Goal: Transaction & Acquisition: Purchase product/service

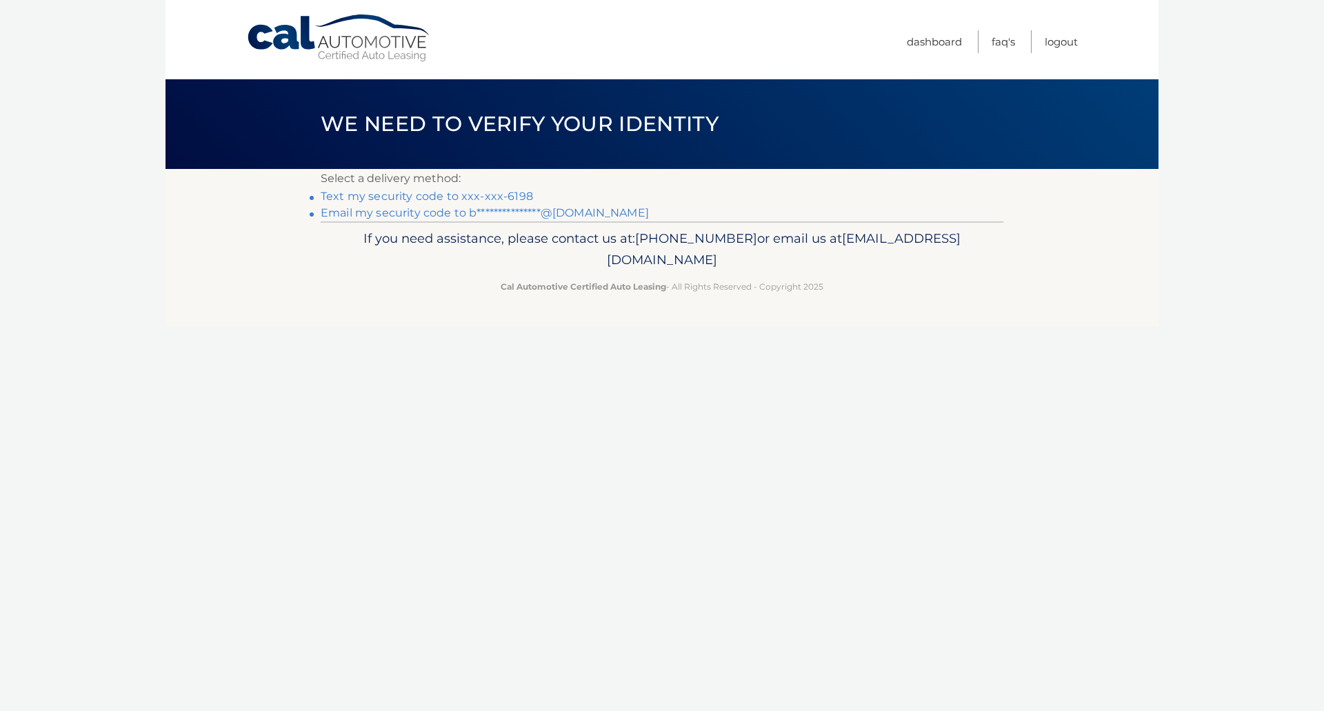
click at [498, 199] on link "Text my security code to xxx-xxx-6198" at bounding box center [427, 196] width 212 height 13
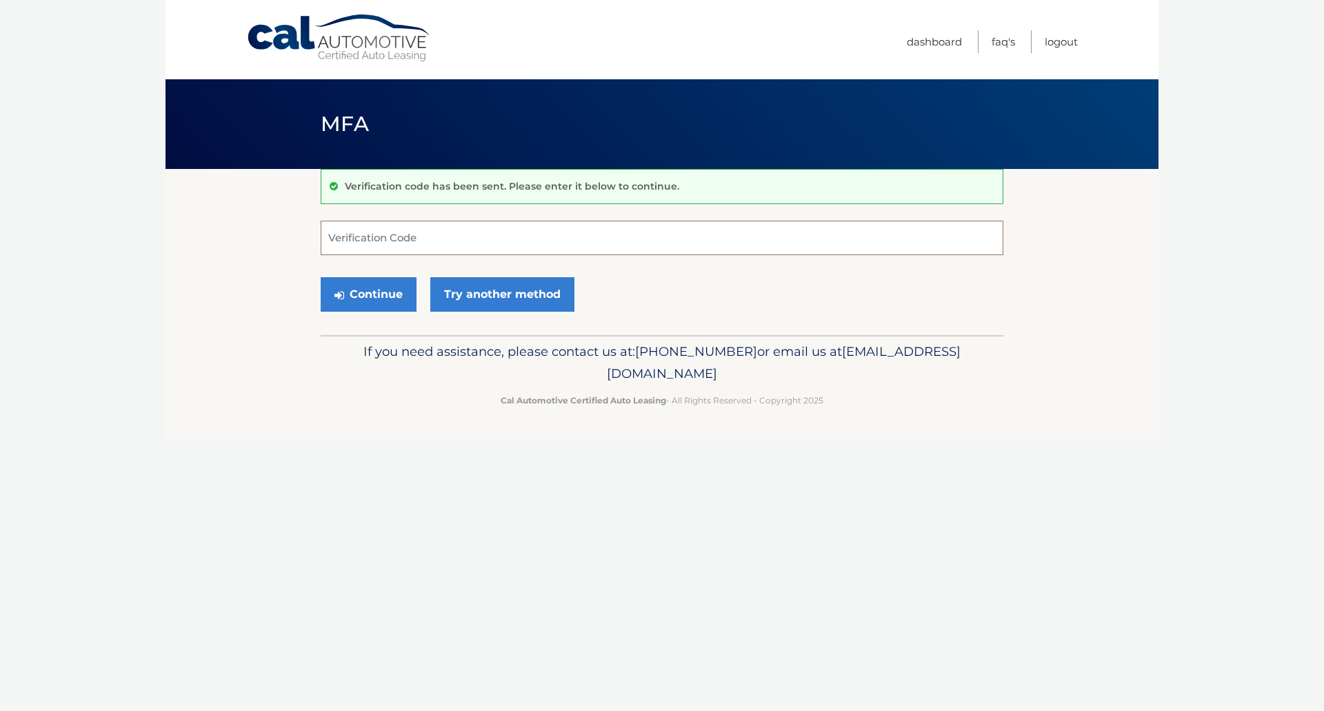
click at [498, 236] on input "Verification Code" at bounding box center [662, 238] width 683 height 34
type input "629354"
click at [321, 277] on button "Continue" at bounding box center [369, 294] width 96 height 34
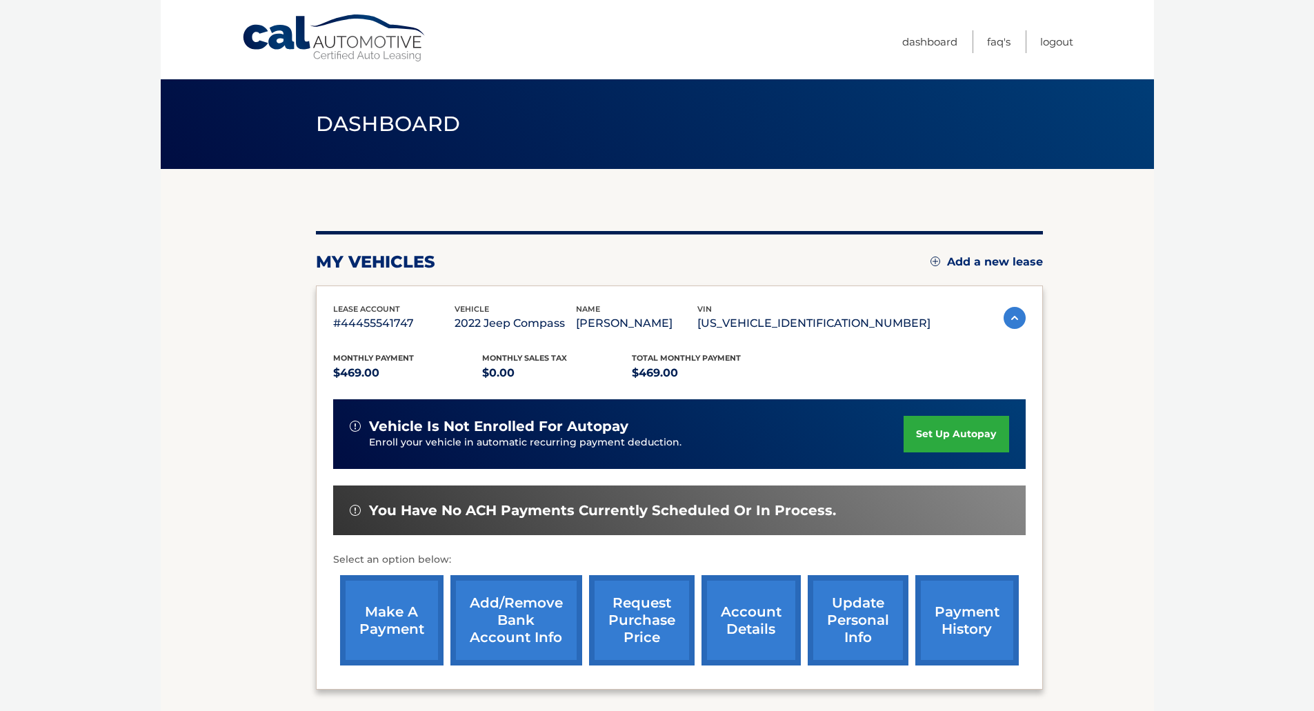
click at [390, 606] on link "make a payment" at bounding box center [391, 620] width 103 height 90
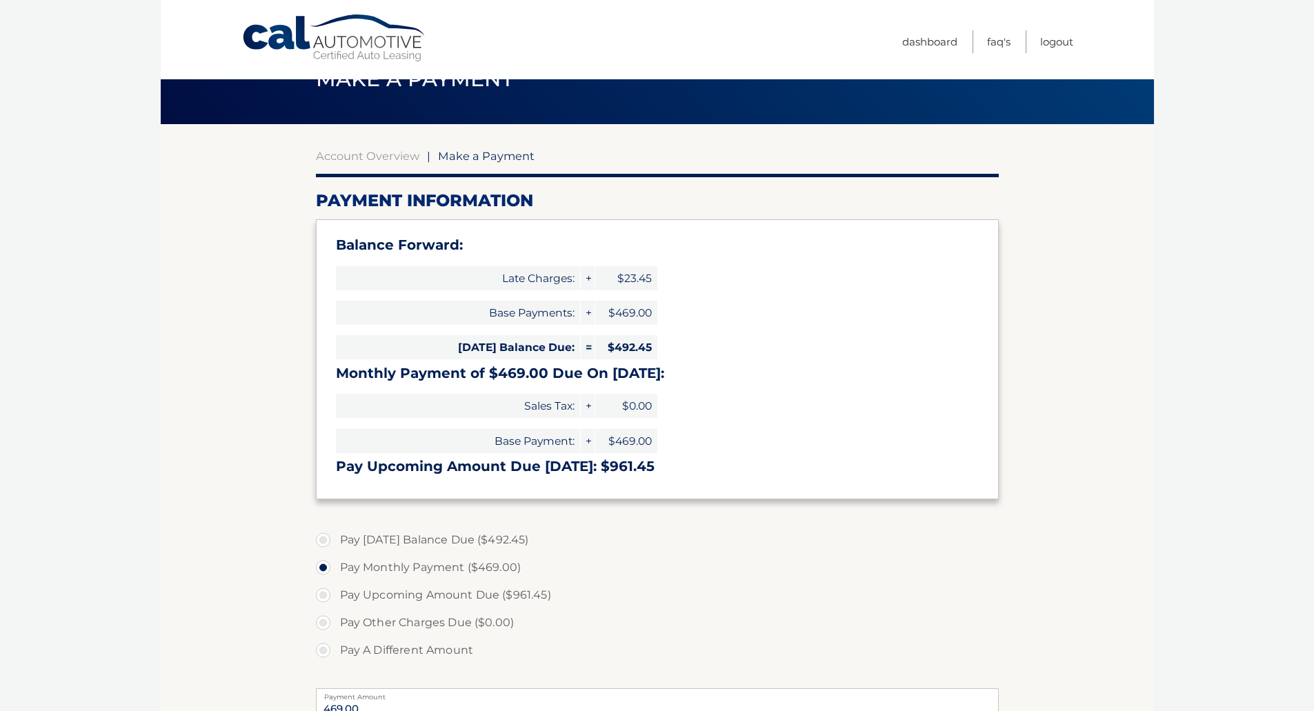
scroll to position [69, 0]
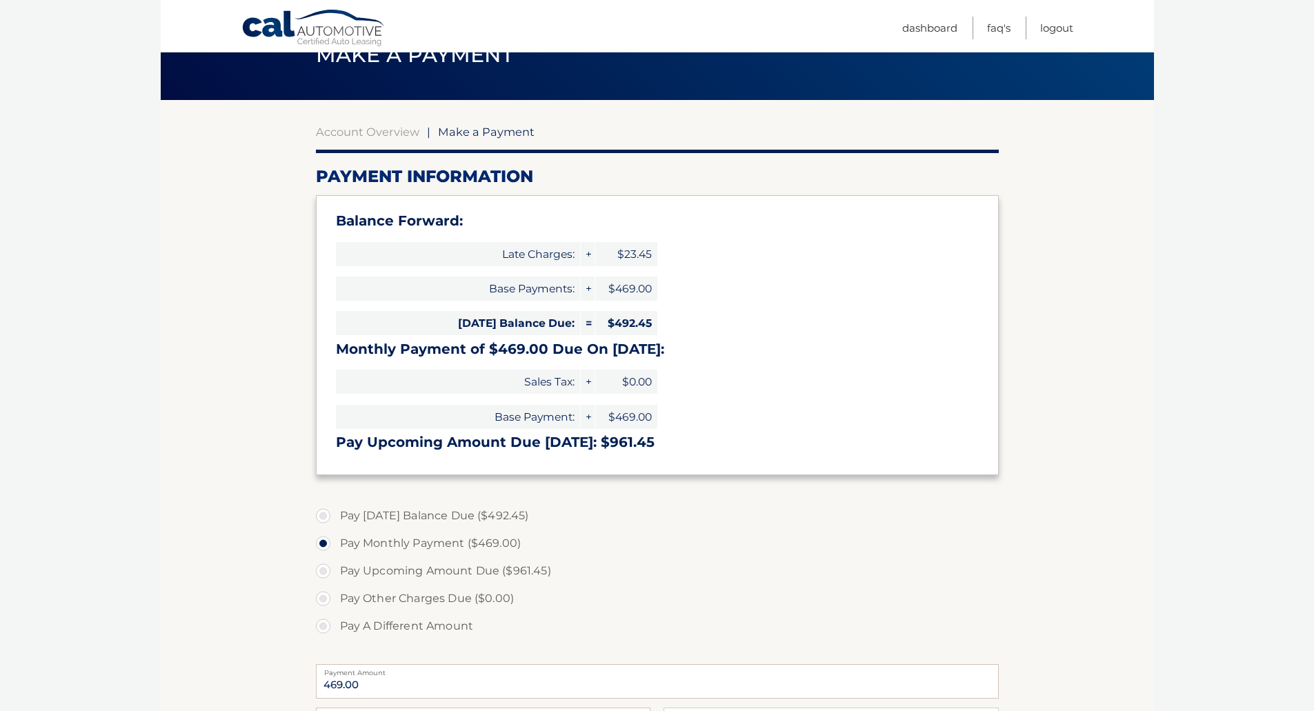
click at [325, 517] on label "Pay Today's Balance Due ($492.45)" at bounding box center [657, 516] width 683 height 28
click at [325, 517] on input "Pay Today's Balance Due ($492.45)" at bounding box center [328, 513] width 14 height 22
radio input "true"
type input "492.45"
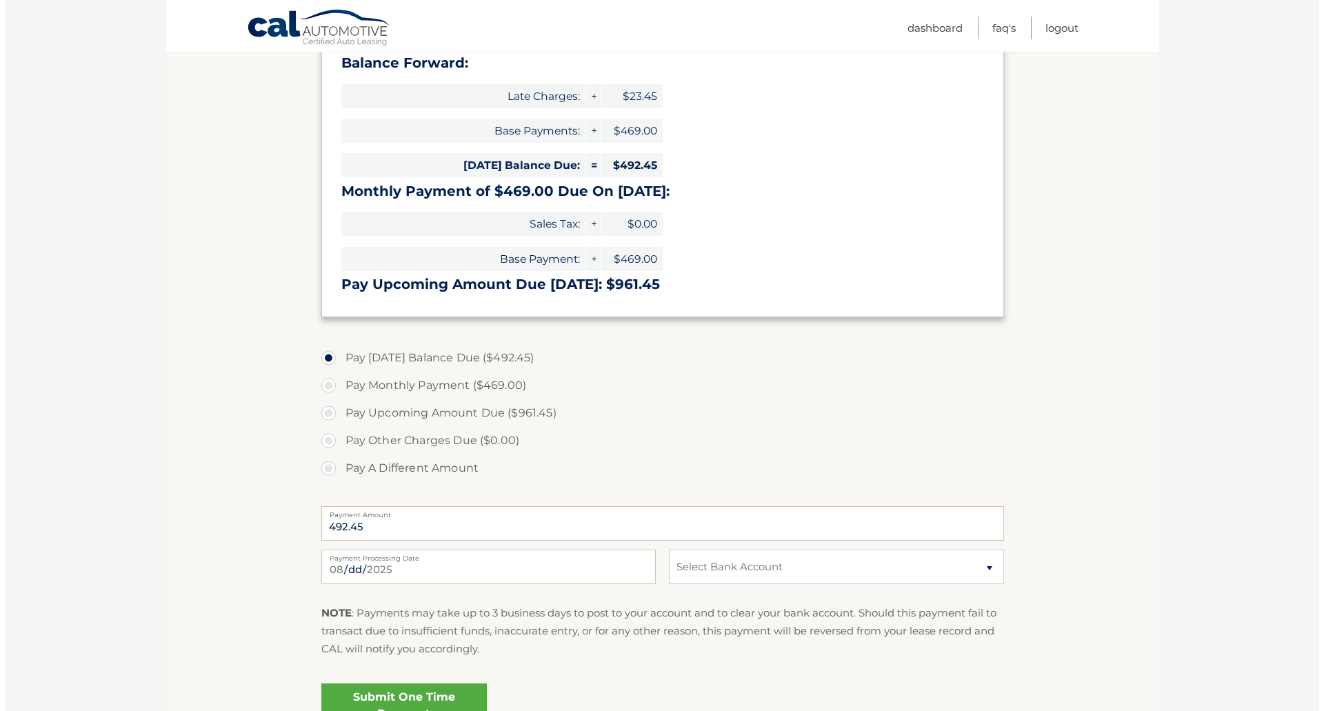
scroll to position [276, 0]
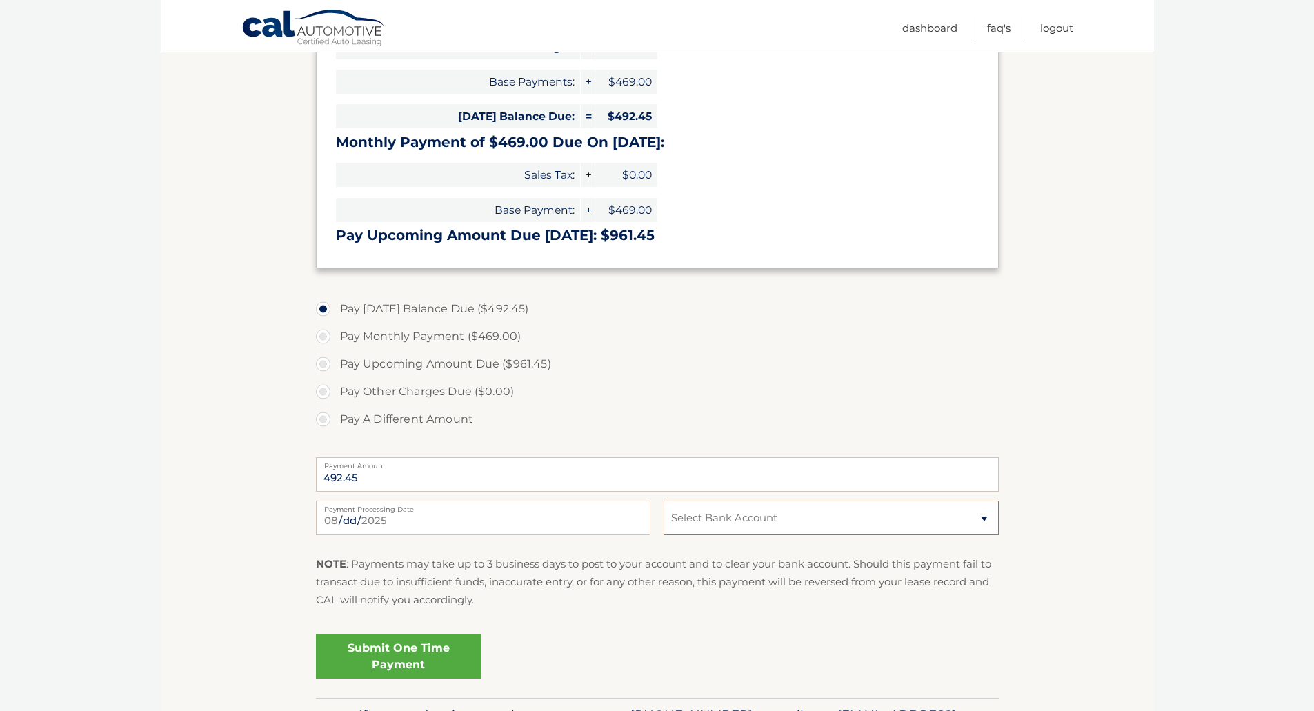
click at [741, 522] on select "Select Bank Account Checking CITIZENS BANK NA *****1811 Checking USAA FEDERAL S…" at bounding box center [831, 518] width 335 height 34
select select "ZGVhMTM1ZWItNGQ1NS00YmZlLWI3MDItYzYwOTAyZTFlYzYz"
click at [664, 501] on select "Select Bank Account Checking CITIZENS BANK NA *****1811 Checking USAA FEDERAL S…" at bounding box center [831, 518] width 335 height 34
click at [416, 655] on link "Submit One Time Payment" at bounding box center [399, 657] width 166 height 44
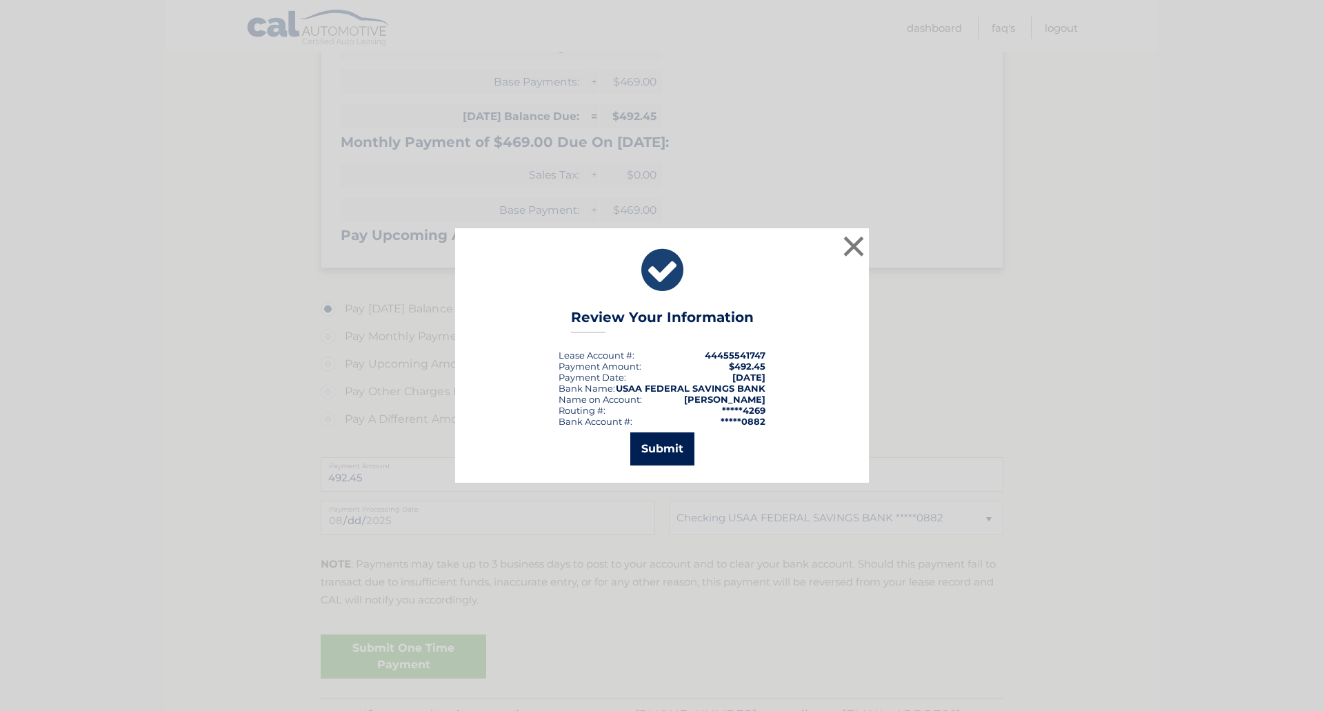
click at [668, 459] on button "Submit" at bounding box center [662, 448] width 64 height 33
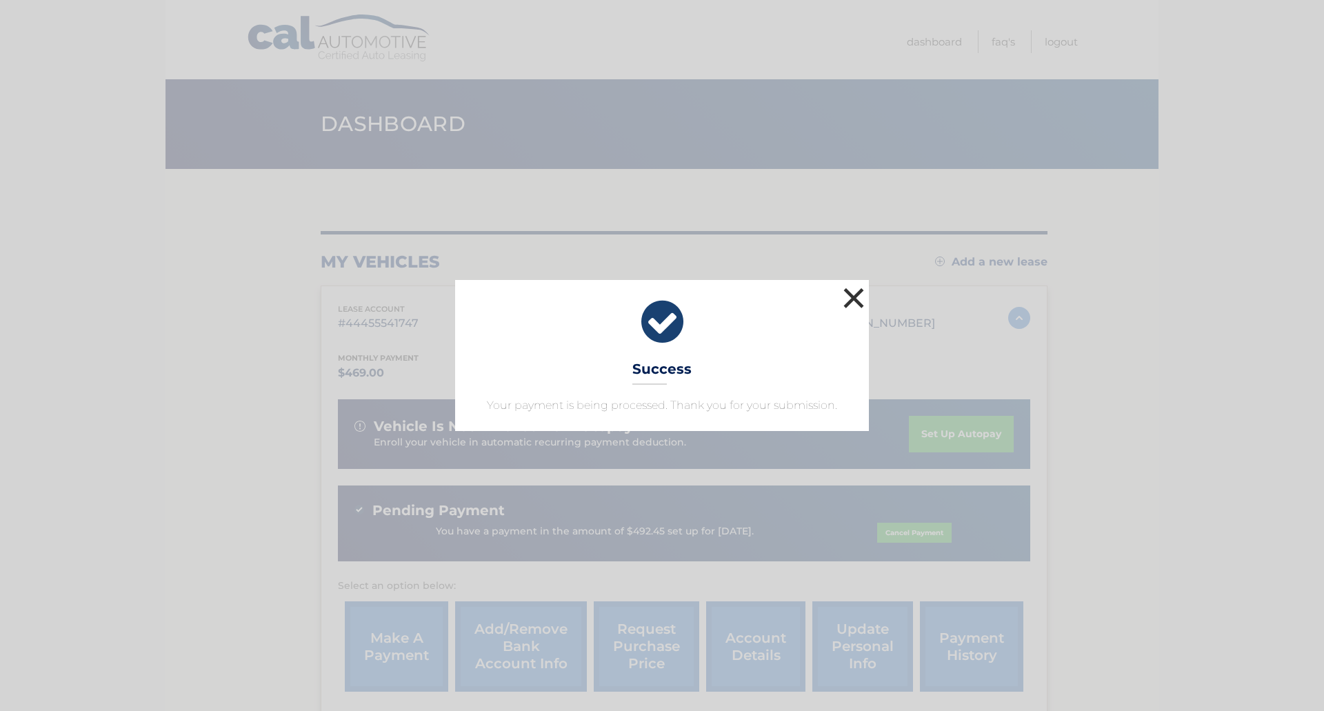
click at [860, 299] on button "×" at bounding box center [854, 298] width 28 height 28
